Goal: Information Seeking & Learning: Learn about a topic

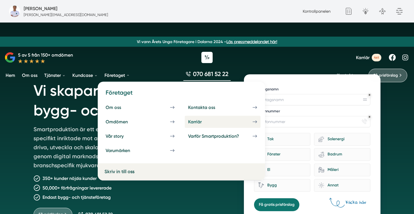
click at [199, 122] on div "Karriär" at bounding box center [201, 121] width 27 height 5
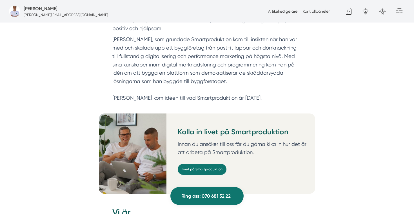
scroll to position [415, 0]
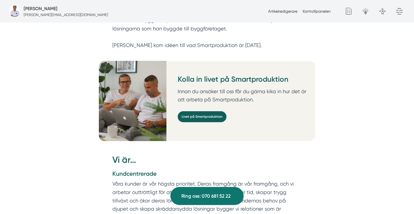
click at [215, 112] on link "Livet på Smartproduktion" at bounding box center [202, 116] width 49 height 11
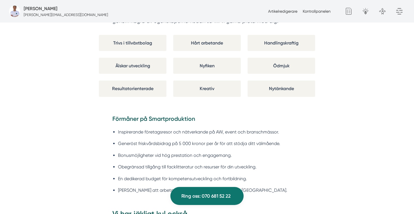
scroll to position [462, 0]
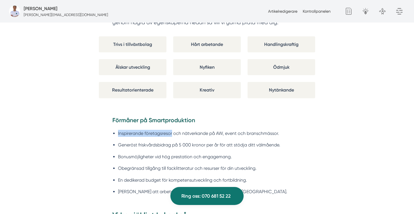
drag, startPoint x: 172, startPoint y: 134, endPoint x: 117, endPoint y: 133, distance: 54.9
click at [117, 133] on ul "Inspirerande företagsresor och nätverkande på AW, event och branschmässor. Gene…" at bounding box center [206, 164] width 189 height 76
copy li "Inspirerande företagsresor"
copy li "5 000 kronor per år"
drag, startPoint x: 179, startPoint y: 144, endPoint x: 219, endPoint y: 145, distance: 40.6
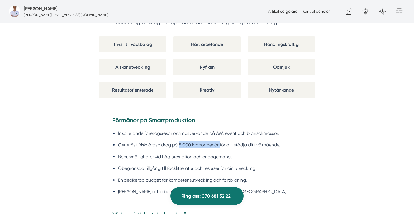
click at [219, 145] on li "Generöst friskvårdsbidrag på 5 000 kronor per år för att stödja ditt välmående." at bounding box center [210, 144] width 184 height 7
click at [224, 145] on li "Generöst friskvårdsbidrag på 5 000 kronor per år för att stödja ditt välmående." at bounding box center [210, 144] width 184 height 7
click at [183, 143] on li "Generöst friskvårdsbidrag på 5 000 kronor per år för att stödja ditt välmående." at bounding box center [210, 144] width 184 height 7
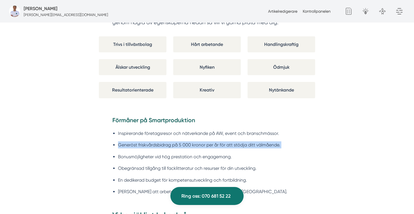
copy ul "Generöst friskvårdsbidrag på 5 000 kronor per år för att stödja ditt välmående."
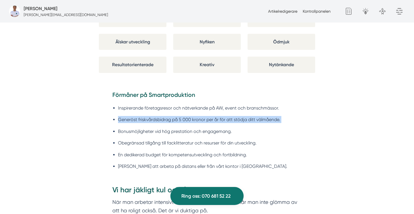
scroll to position [491, 0]
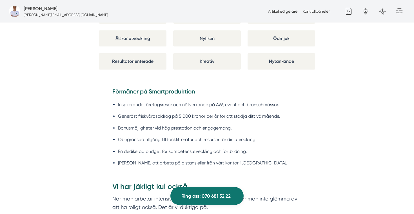
click at [222, 140] on li "Obegränsad tillgång till facklitteratur och resurser för din utveckling." at bounding box center [210, 139] width 184 height 7
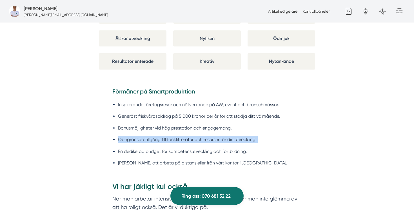
click at [222, 140] on li "Obegränsad tillgång till facklitteratur och resurser för din utveckling." at bounding box center [210, 139] width 184 height 7
copy ul "Obegränsad tillgång till facklitteratur och resurser för din utveckling."
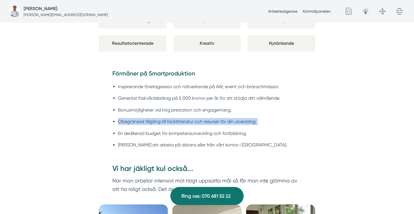
scroll to position [512, 0]
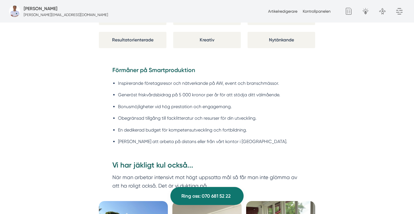
click at [220, 132] on li "En dedikerad budget för kompetensutveckling och fortbildning." at bounding box center [210, 130] width 184 height 7
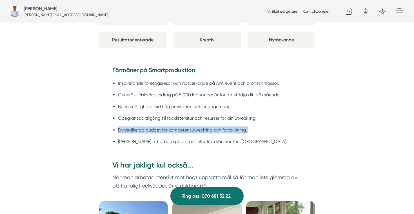
click at [220, 132] on li "En dedikerad budget för kompetensutveckling och fortbildning." at bounding box center [210, 130] width 184 height 7
copy ul "En dedikerad budget för kompetensutveckling och fortbildning."
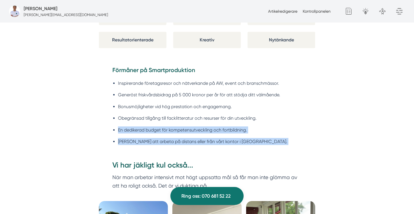
click at [217, 141] on li "[PERSON_NAME] att arbeta på distans eller från vårt kontor i [GEOGRAPHIC_DATA]." at bounding box center [210, 141] width 184 height 7
copy div "En dedikerad budget för kompetensutveckling och fortbildning. [PERSON_NAME] att…"
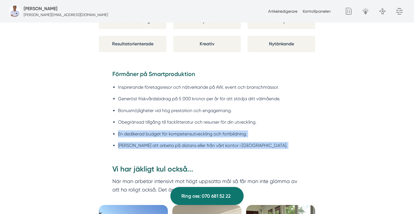
scroll to position [508, 0]
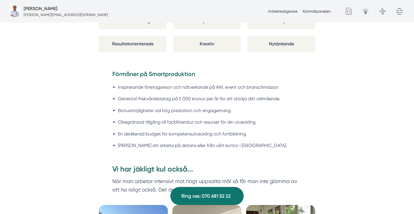
click at [152, 110] on li "Bonusmöjligheter vid hög prestation och engagemang." at bounding box center [210, 110] width 184 height 7
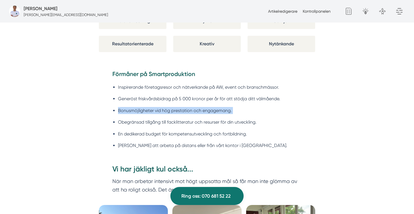
click at [152, 110] on li "Bonusmöjligheter vid hög prestation och engagemang." at bounding box center [210, 110] width 184 height 7
copy ul "Bonusmöjligheter vid hög prestation och engagemang."
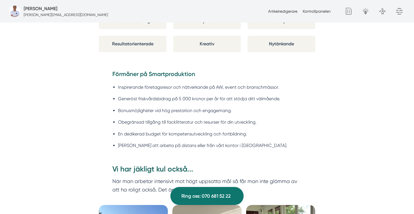
click at [174, 121] on li "Obegränsad tillgång till facklitteratur och resurser för din utveckling." at bounding box center [210, 122] width 184 height 7
click at [209, 122] on li "Obegränsad tillgång till facklitteratur och resurser för din utveckling." at bounding box center [210, 122] width 184 height 7
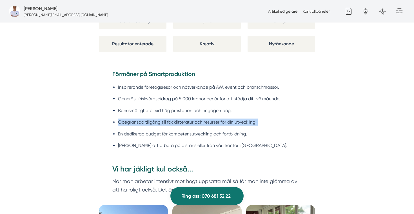
click at [209, 122] on li "Obegränsad tillgång till facklitteratur och resurser för din utveckling." at bounding box center [210, 122] width 184 height 7
copy ul "Obegränsad tillgång till facklitteratur och resurser för din utveckling."
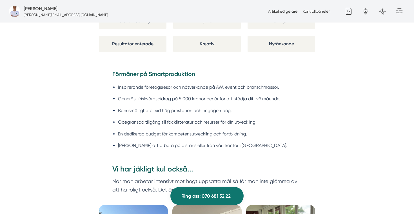
click at [201, 134] on li "En dedikerad budget för kompetensutveckling och fortbildning." at bounding box center [210, 133] width 184 height 7
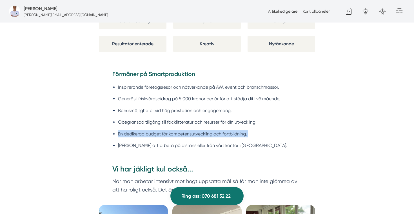
click at [201, 134] on li "En dedikerad budget för kompetensutveckling och fortbildning." at bounding box center [210, 133] width 184 height 7
copy ul "En dedikerad budget för kompetensutveckling och fortbildning."
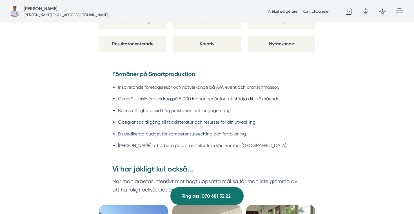
click at [163, 136] on li "En dedikerad budget för kompetensutveckling och fortbildning." at bounding box center [210, 133] width 184 height 7
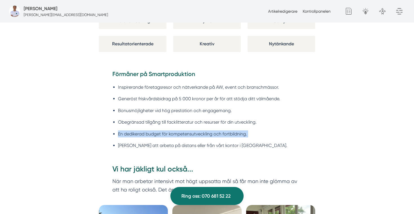
click at [163, 136] on li "En dedikerad budget för kompetensutveckling och fortbildning." at bounding box center [210, 133] width 184 height 7
copy ul "En dedikerad budget för kompetensutveckling och fortbildning."
